Goal: Obtain resource: Download file/media

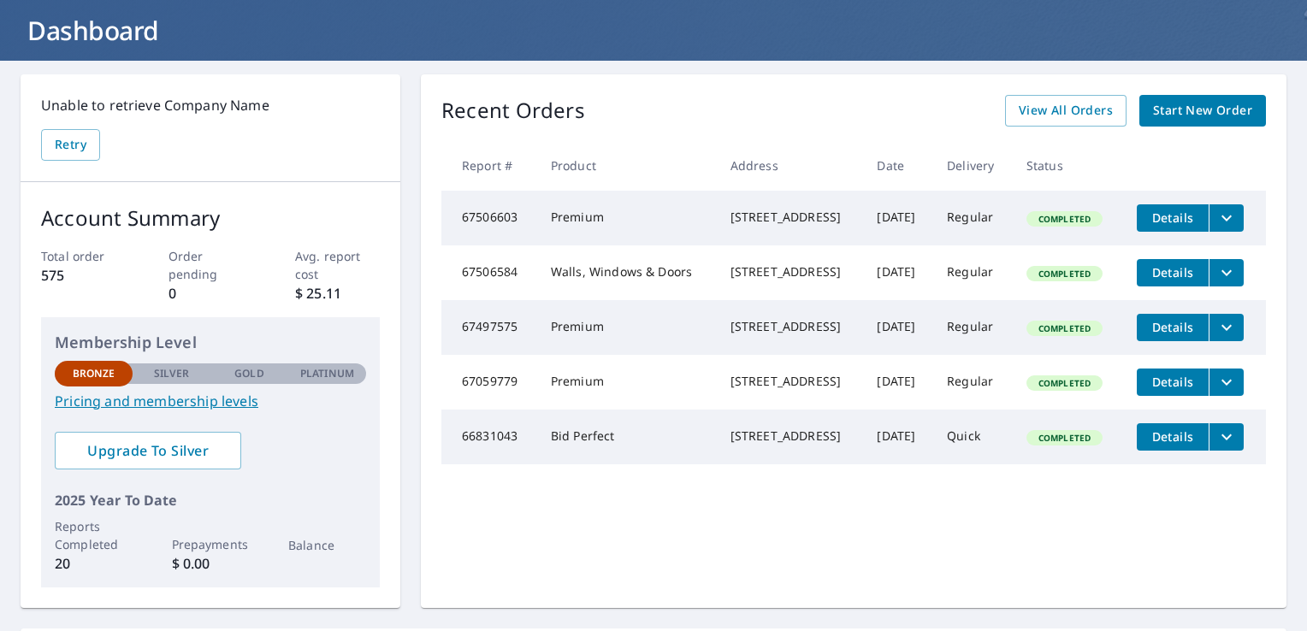
scroll to position [103, 0]
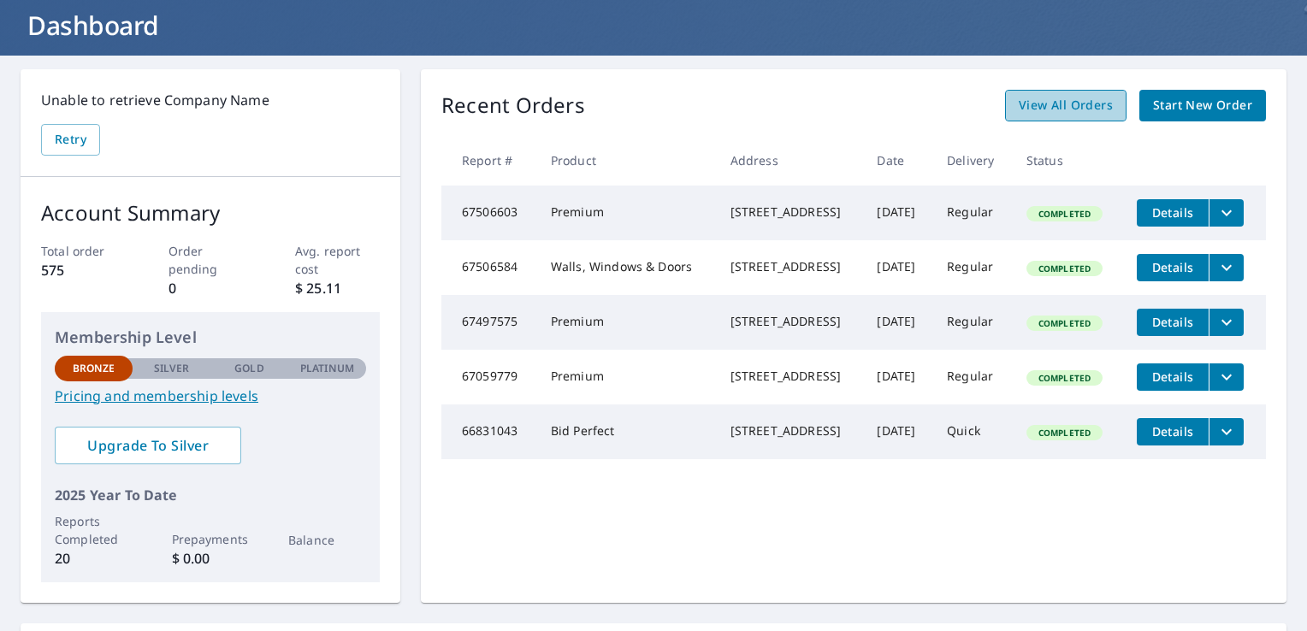
click at [1059, 106] on span "View All Orders" at bounding box center [1065, 105] width 94 height 21
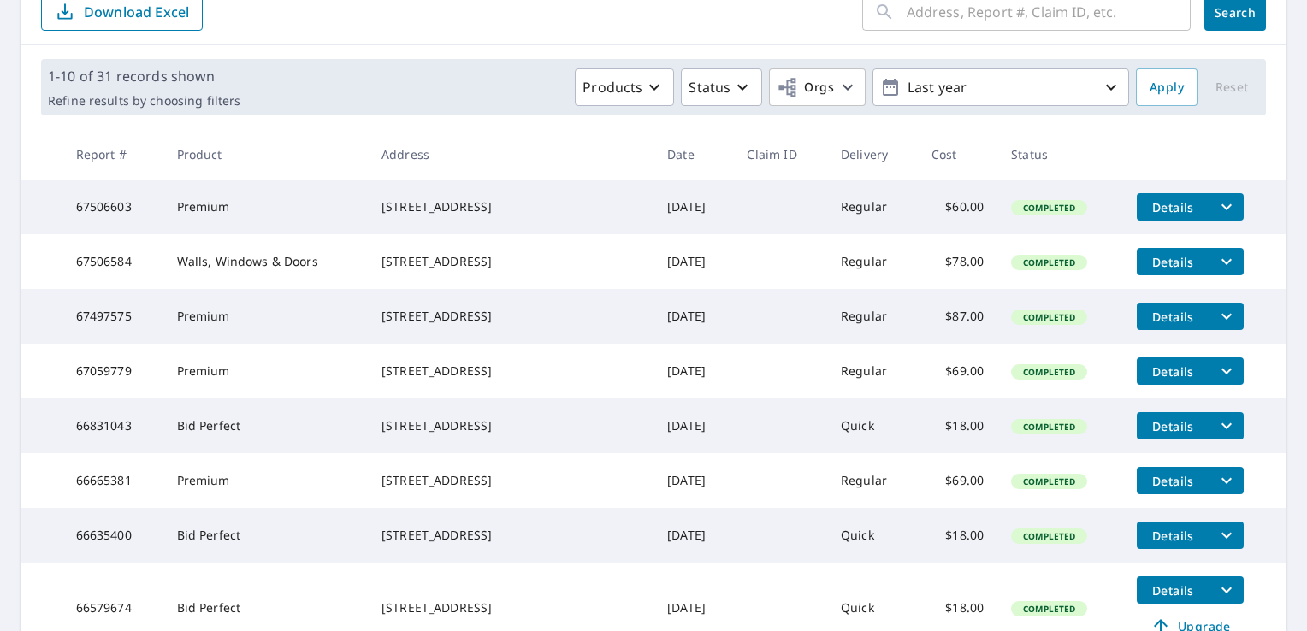
scroll to position [205, 0]
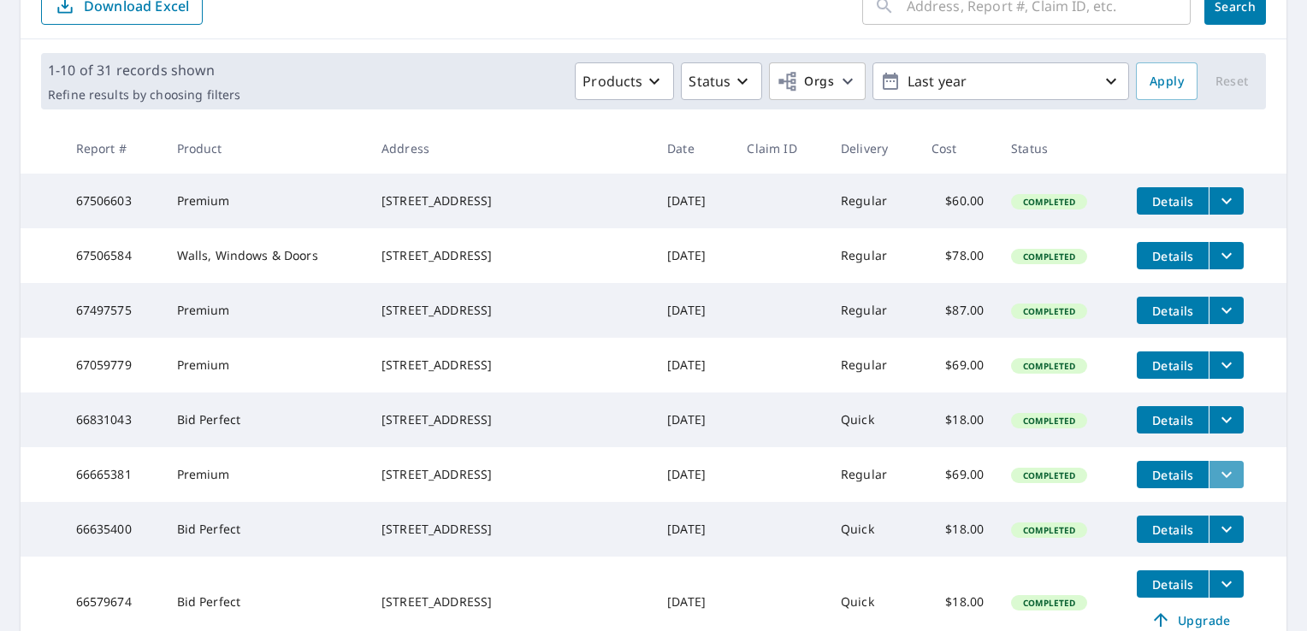
click at [1216, 485] on icon "filesDropdownBtn-66665381" at bounding box center [1226, 474] width 21 height 21
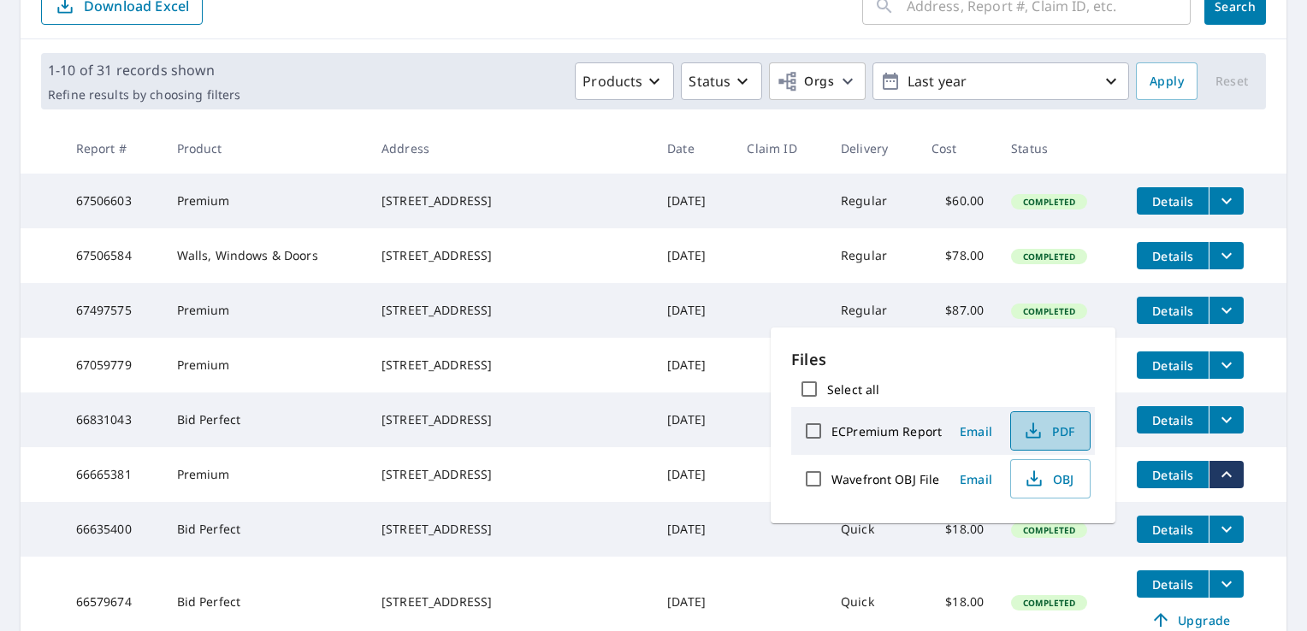
click at [1034, 426] on icon "button" at bounding box center [1033, 431] width 21 height 21
click at [674, 502] on td "Jul 29, 2025" at bounding box center [693, 474] width 80 height 55
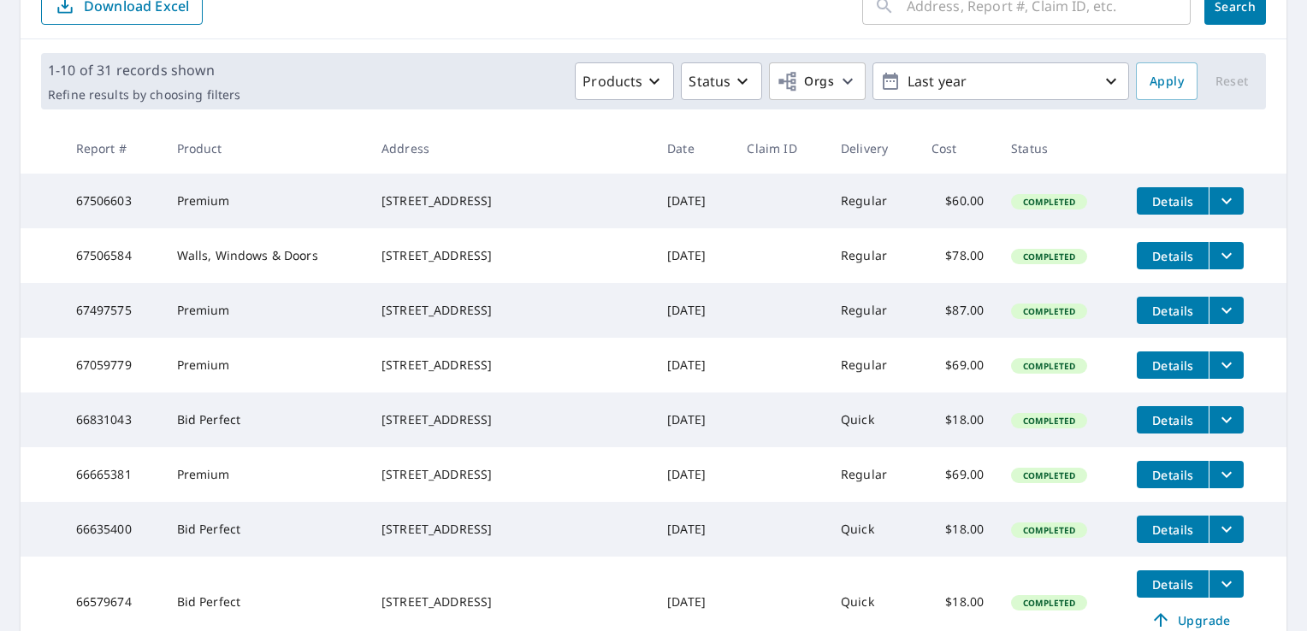
click at [674, 502] on td "Jul 29, 2025" at bounding box center [693, 474] width 80 height 55
drag, startPoint x: 1151, startPoint y: 513, endPoint x: 943, endPoint y: 518, distance: 207.8
click at [943, 502] on td "$69.00" at bounding box center [957, 474] width 80 height 55
click at [1216, 485] on icon "filesDropdownBtn-66665381" at bounding box center [1226, 474] width 21 height 21
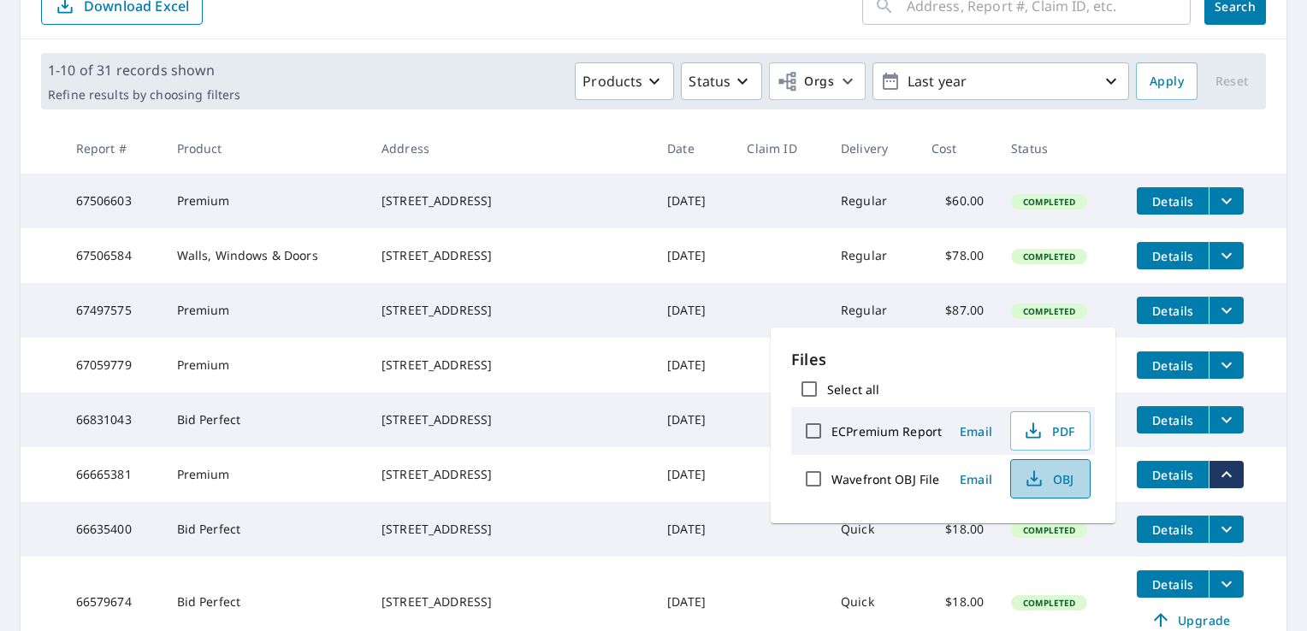
click at [1040, 485] on icon "button" at bounding box center [1034, 479] width 21 height 21
click at [432, 80] on div "Products Status Orgs Last year" at bounding box center [688, 81] width 882 height 38
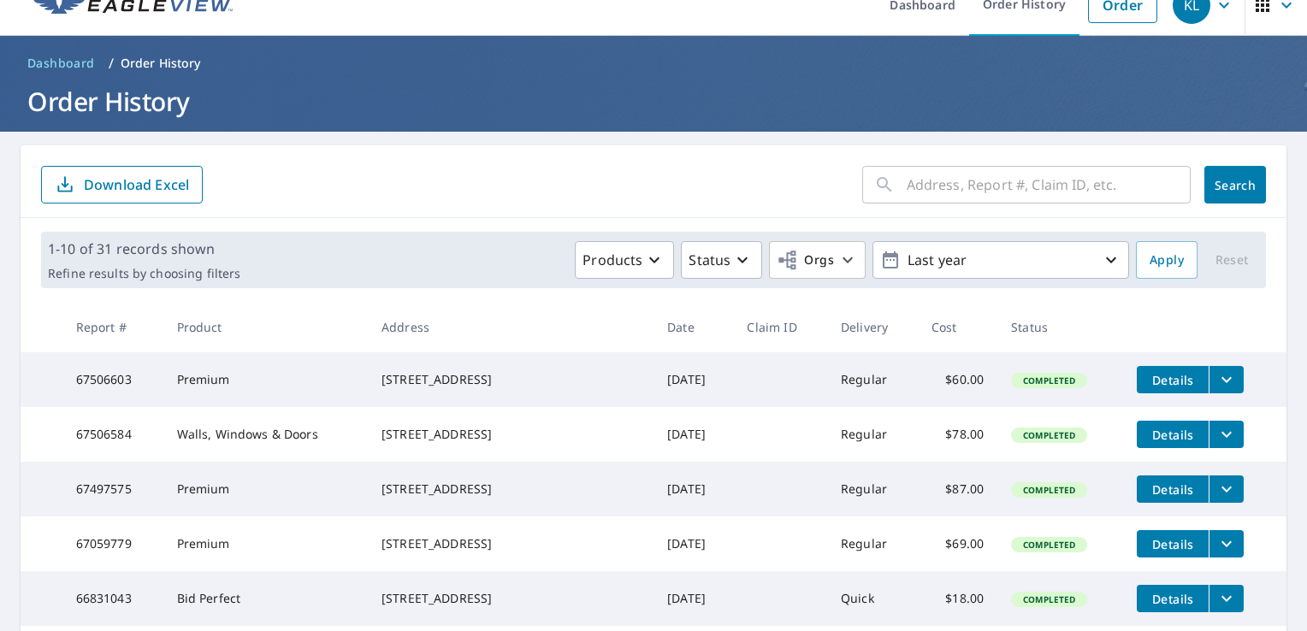
scroll to position [0, 0]
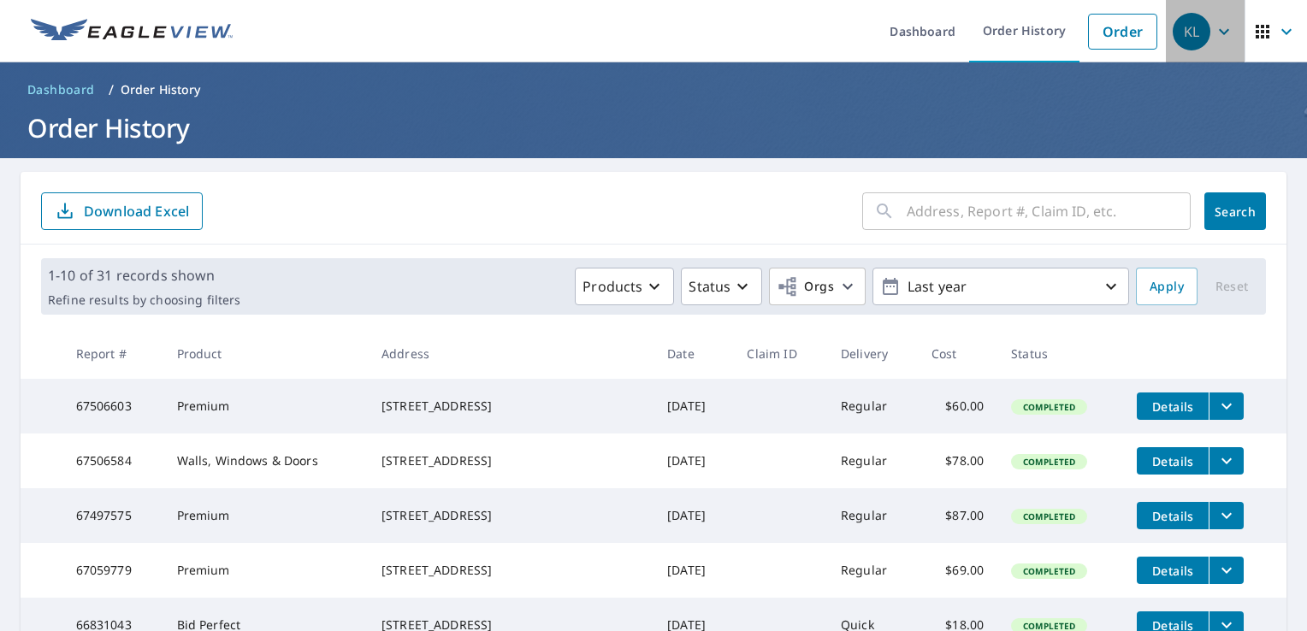
click at [1218, 32] on icon "button" at bounding box center [1223, 31] width 10 height 6
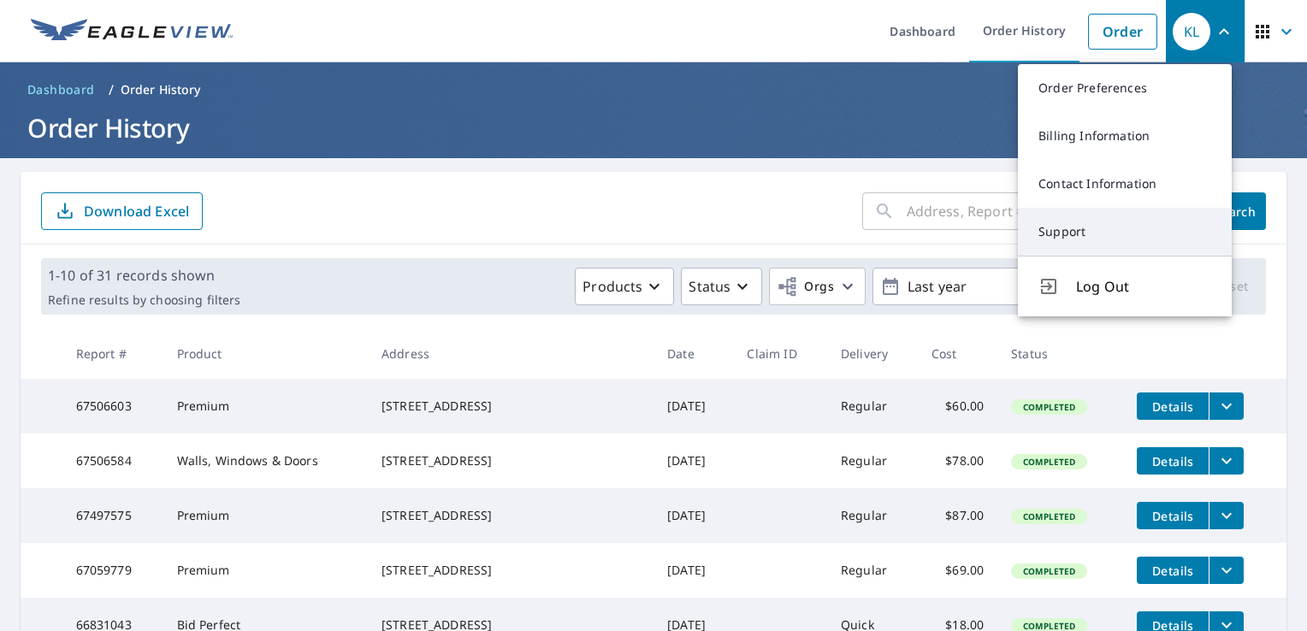
click at [1067, 229] on link "Support" at bounding box center [1125, 232] width 214 height 48
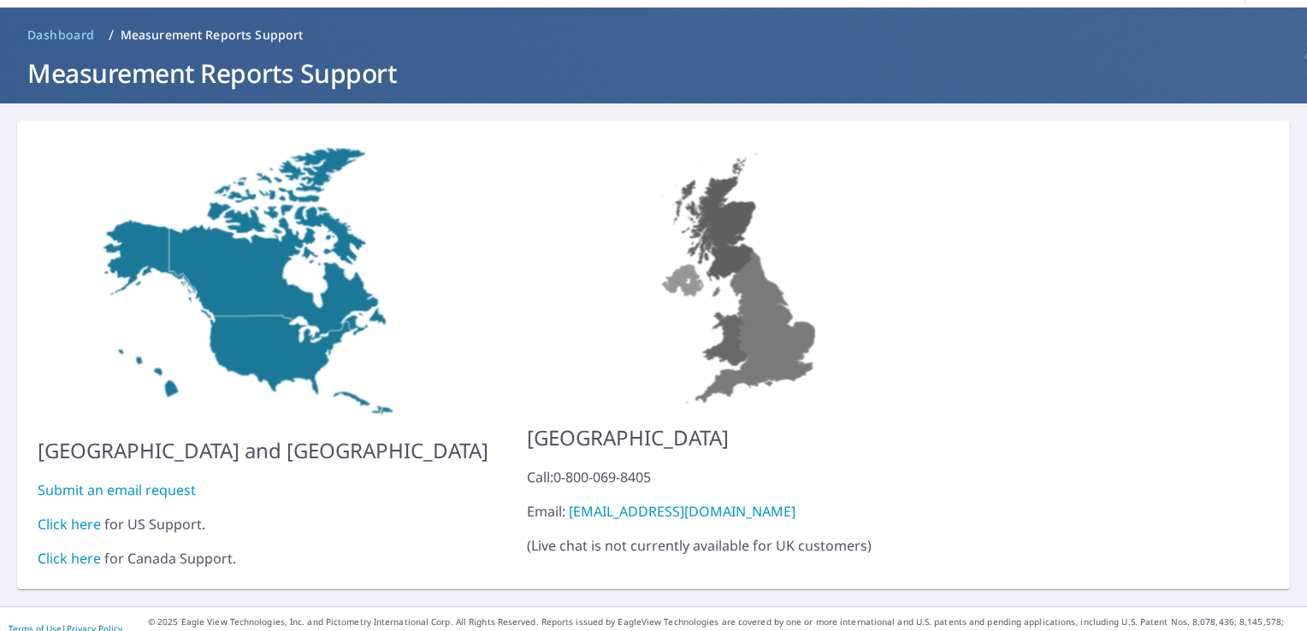
scroll to position [60, 0]
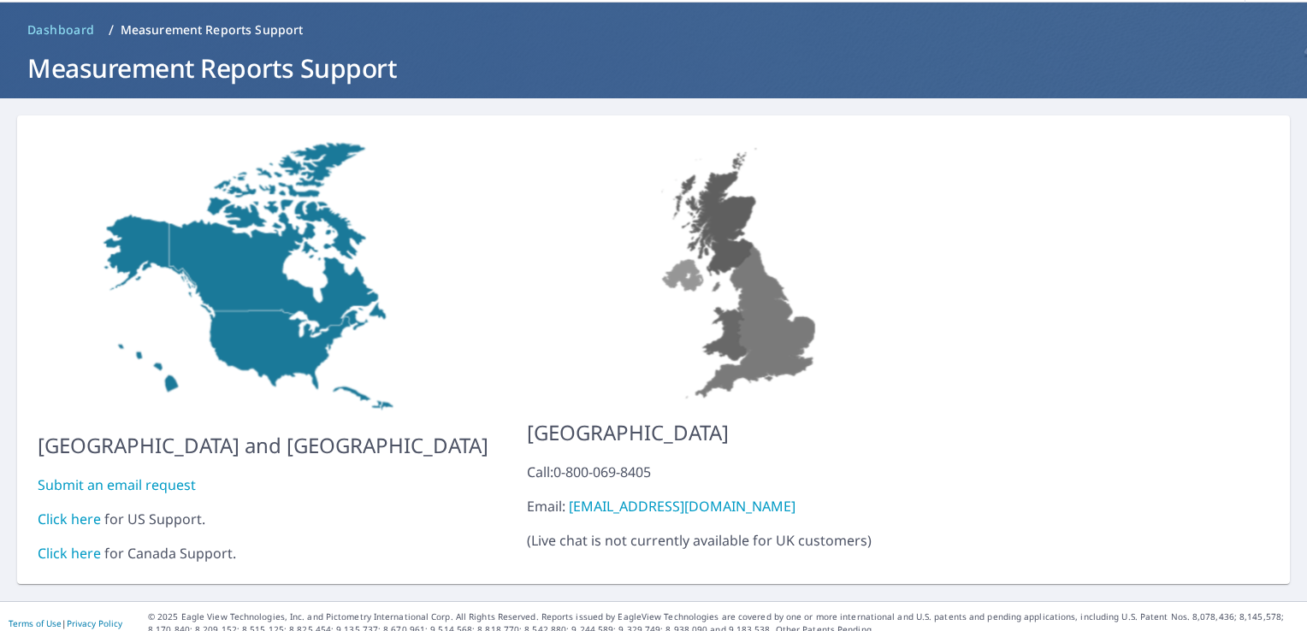
click at [73, 510] on link "Click here" at bounding box center [69, 519] width 63 height 19
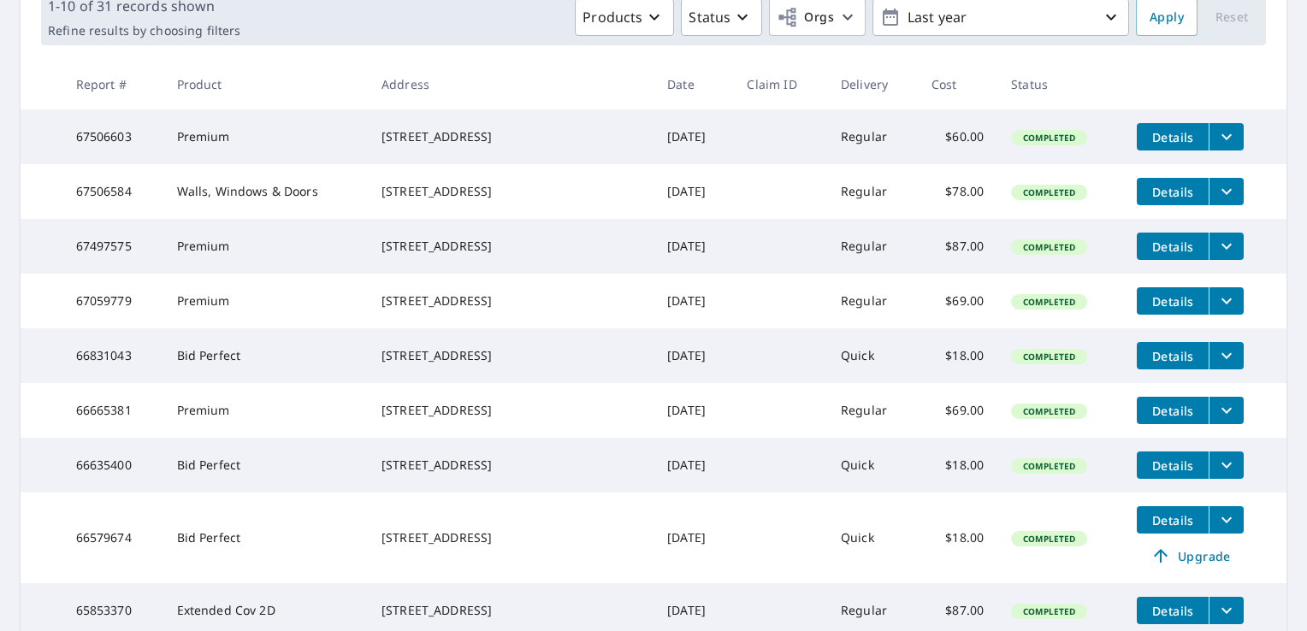
scroll to position [280, 0]
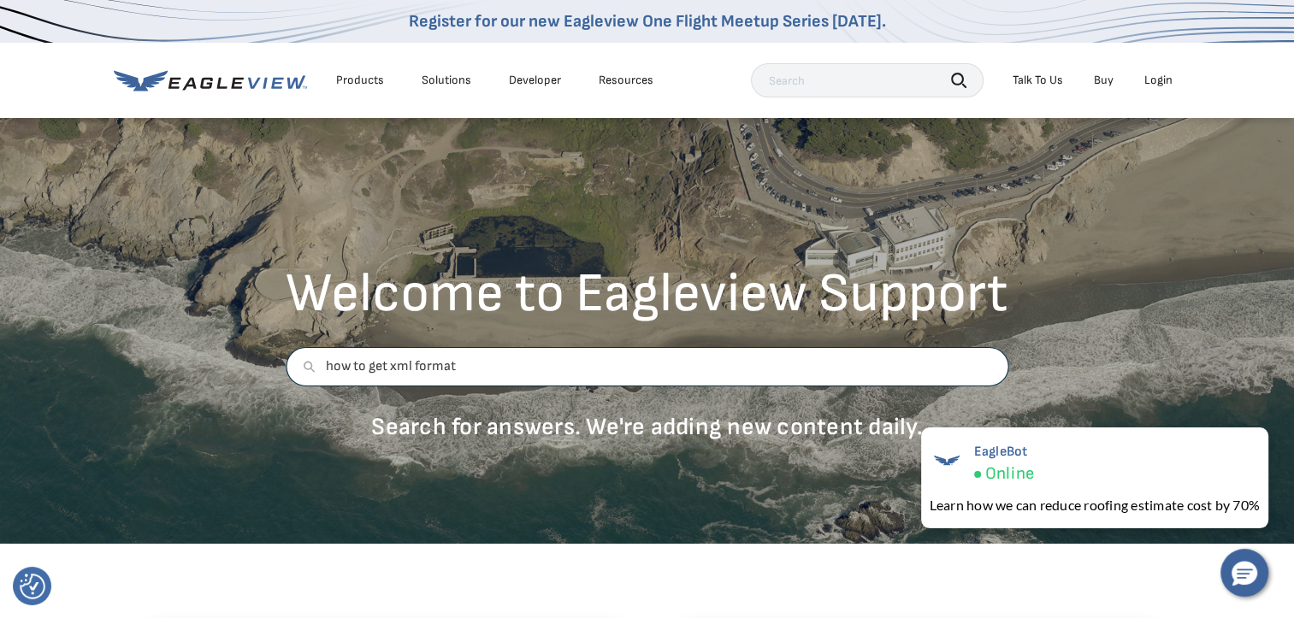
click at [805, 370] on input "how to get xml format" at bounding box center [647, 366] width 723 height 39
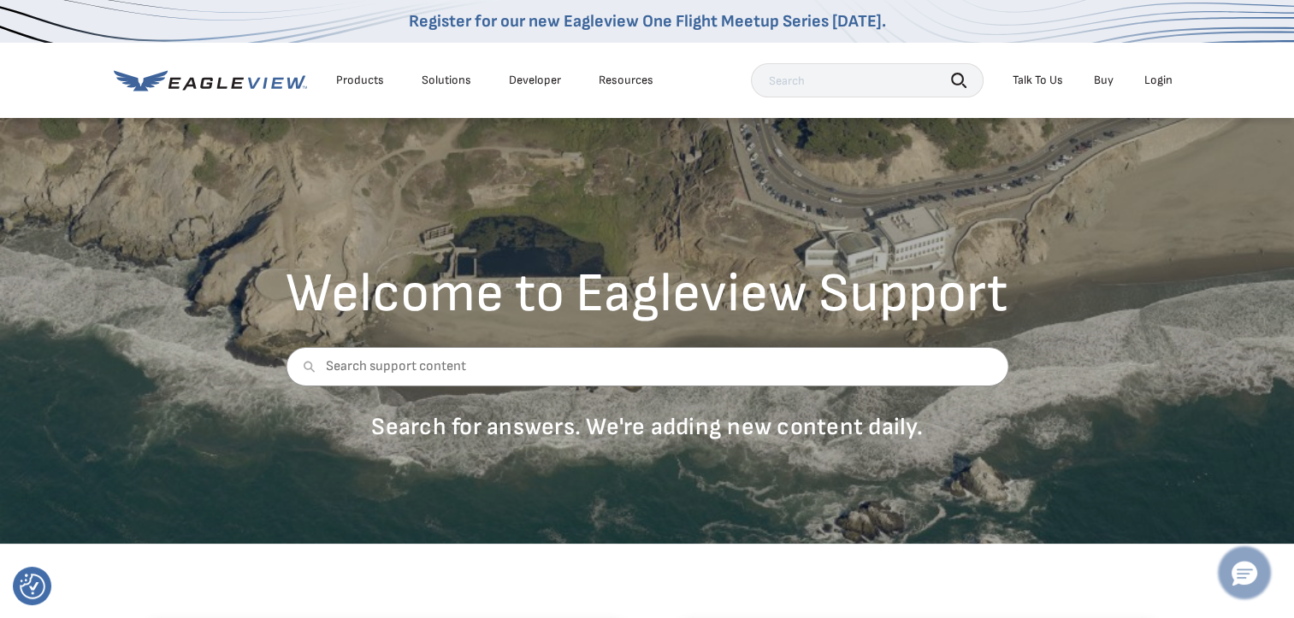
click at [1236, 578] on icon "Hello, have a question? Let’s chat." at bounding box center [1244, 574] width 26 height 25
